Goal: Navigation & Orientation: Find specific page/section

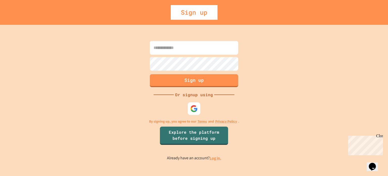
click at [176, 54] on input at bounding box center [194, 48] width 88 height 14
click at [191, 108] on img at bounding box center [194, 109] width 8 height 8
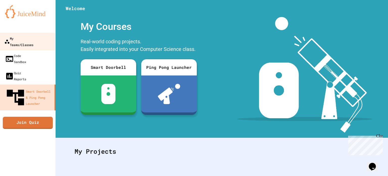
click at [22, 39] on div "My Teams/Classes" at bounding box center [18, 41] width 29 height 12
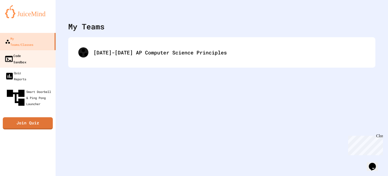
click at [24, 52] on div "Code Sandbox" at bounding box center [15, 58] width 22 height 12
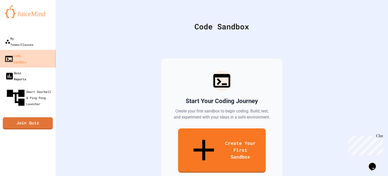
click at [26, 70] on div "Quiz Reports" at bounding box center [15, 76] width 21 height 12
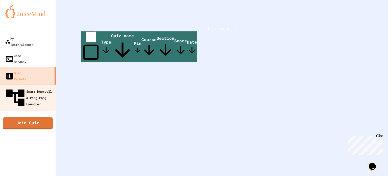
click at [27, 87] on div "Smart Doorbell & Ping Pong Launcher" at bounding box center [29, 98] width 50 height 22
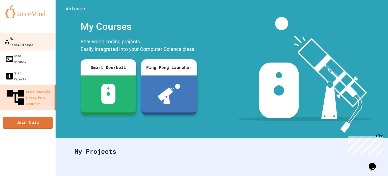
click at [26, 35] on link "My Teams/Classes" at bounding box center [27, 42] width 57 height 18
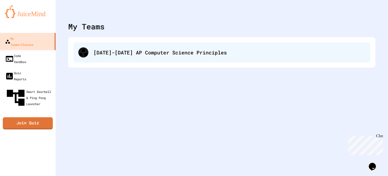
click at [122, 57] on div "[DATE]-[DATE] AP Computer Science Principles" at bounding box center [221, 52] width 297 height 20
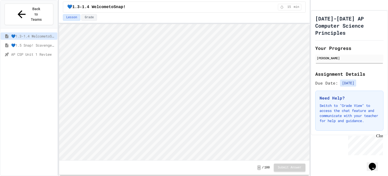
scroll to position [0, 0]
type textarea "***"
